Goal: Check status

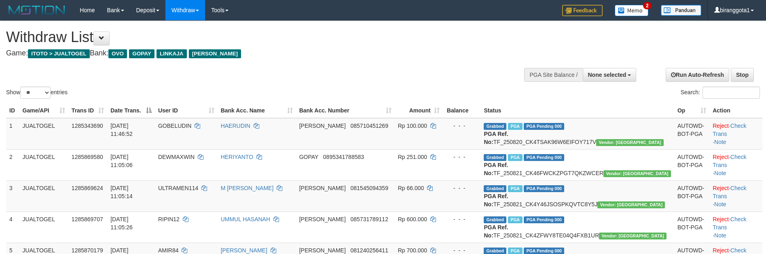
select select
select select "**"
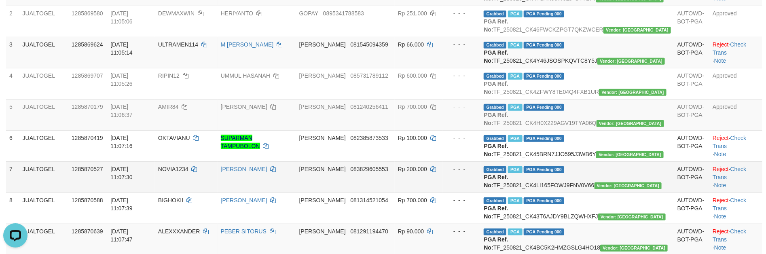
scroll to position [95, 0]
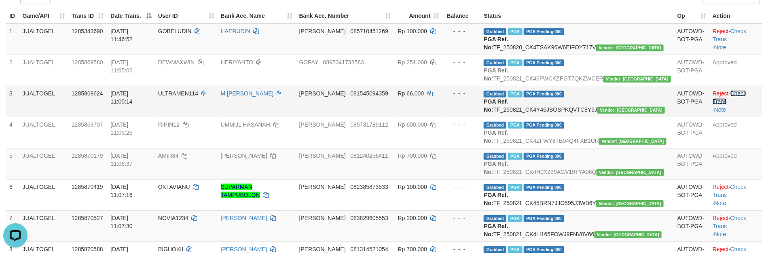
click at [721, 105] on link "Check Trans" at bounding box center [729, 97] width 34 height 15
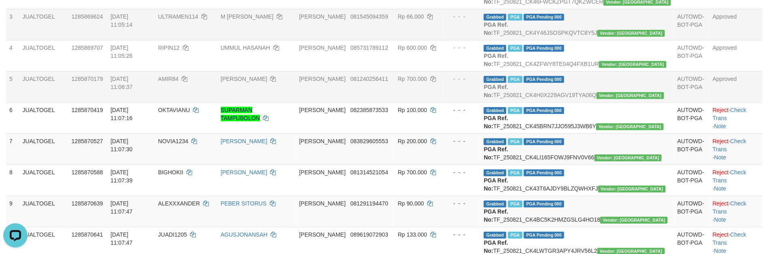
scroll to position [175, 0]
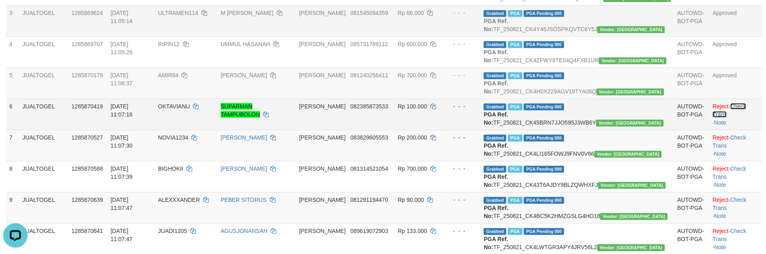
click at [724, 118] on link "Check Trans" at bounding box center [729, 110] width 34 height 15
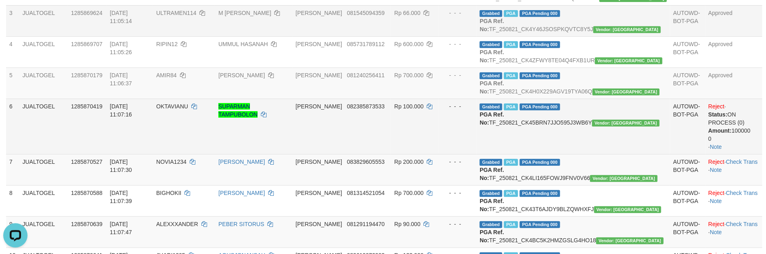
click at [730, 154] on td "Reject · Status: ON PROCESS (0) Amount: 100000 0 · Note" at bounding box center [733, 126] width 57 height 55
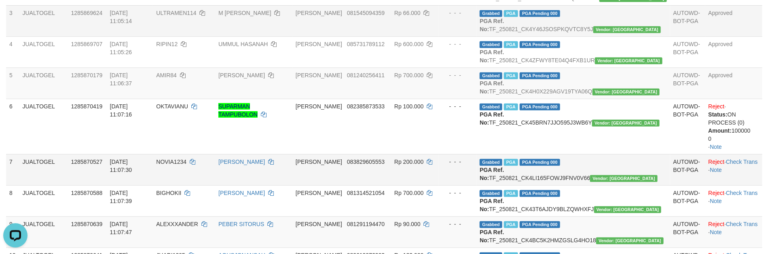
click at [735, 185] on td "Reject · Check Trans · Note" at bounding box center [733, 169] width 57 height 31
drag, startPoint x: 734, startPoint y: 202, endPoint x: 746, endPoint y: 150, distance: 53.5
click at [733, 165] on link "Check Trans" at bounding box center [742, 161] width 32 height 6
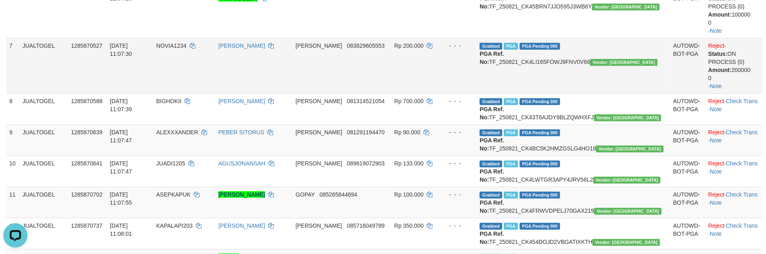
scroll to position [296, 0]
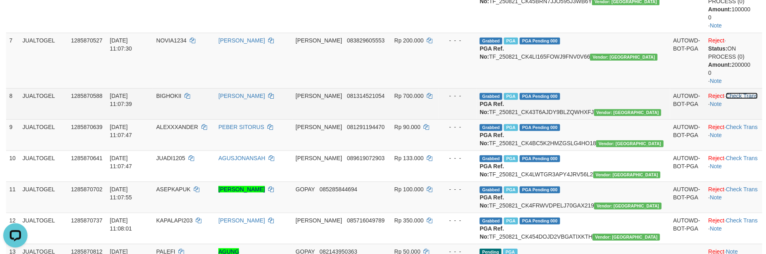
click at [738, 99] on link "Check Trans" at bounding box center [742, 96] width 32 height 6
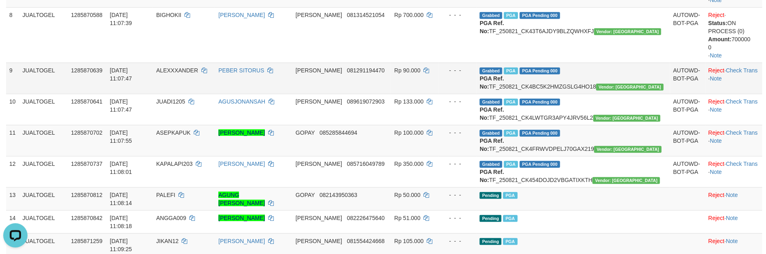
click at [734, 94] on td "Reject · Check Trans · Note" at bounding box center [733, 78] width 57 height 31
click at [740, 74] on link "Check Trans" at bounding box center [742, 70] width 32 height 6
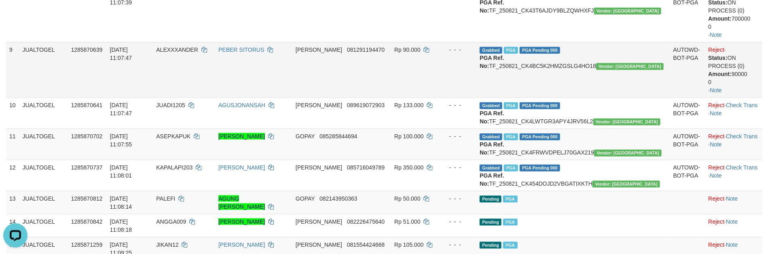
scroll to position [418, 0]
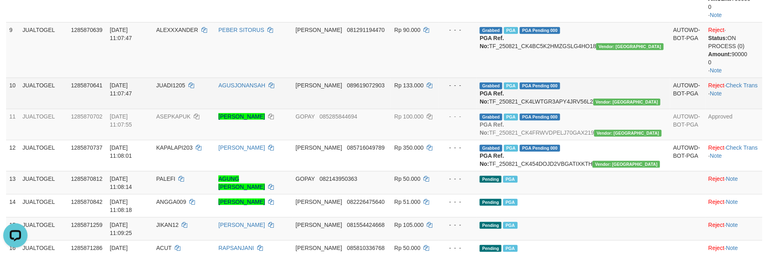
click at [728, 109] on td "Reject · Check Trans · Note" at bounding box center [733, 93] width 57 height 31
click at [728, 89] on link "Check Trans" at bounding box center [742, 85] width 32 height 6
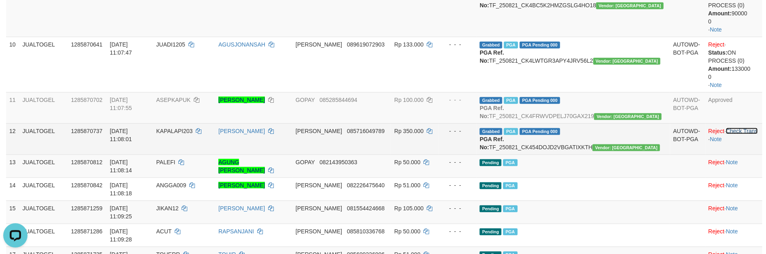
click at [738, 134] on link "Check Trans" at bounding box center [742, 131] width 32 height 6
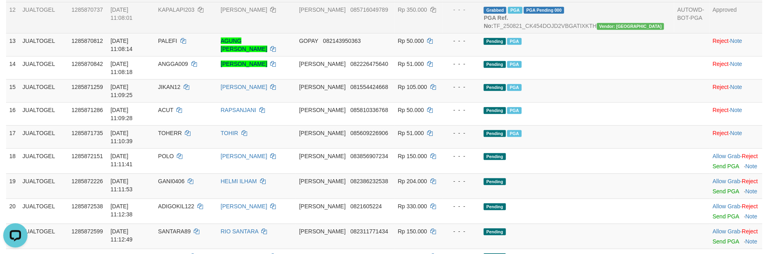
scroll to position [443, 0]
